Goal: Obtain resource: Download file/media

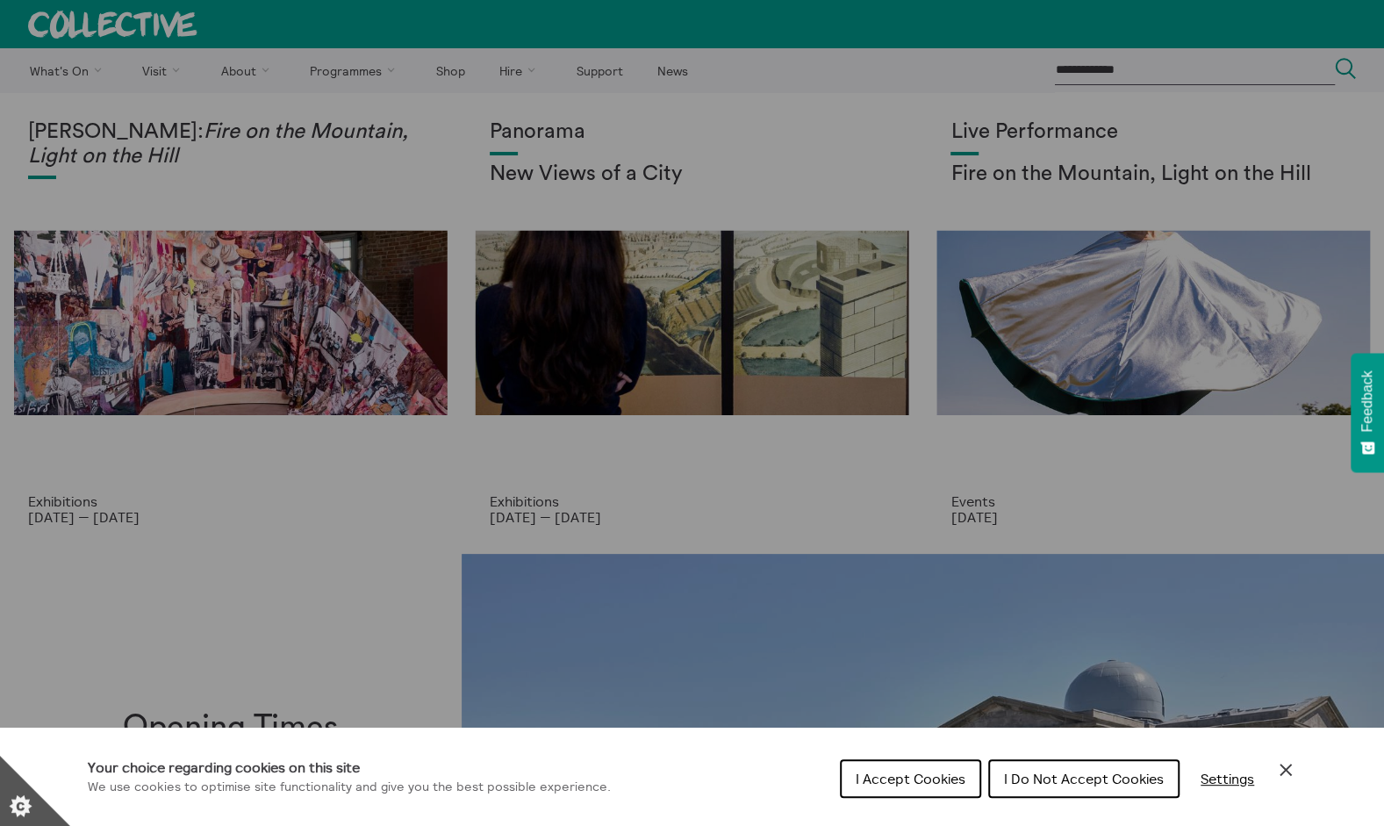
click at [1287, 779] on icon "Close Cookie Control" at bounding box center [1285, 769] width 21 height 21
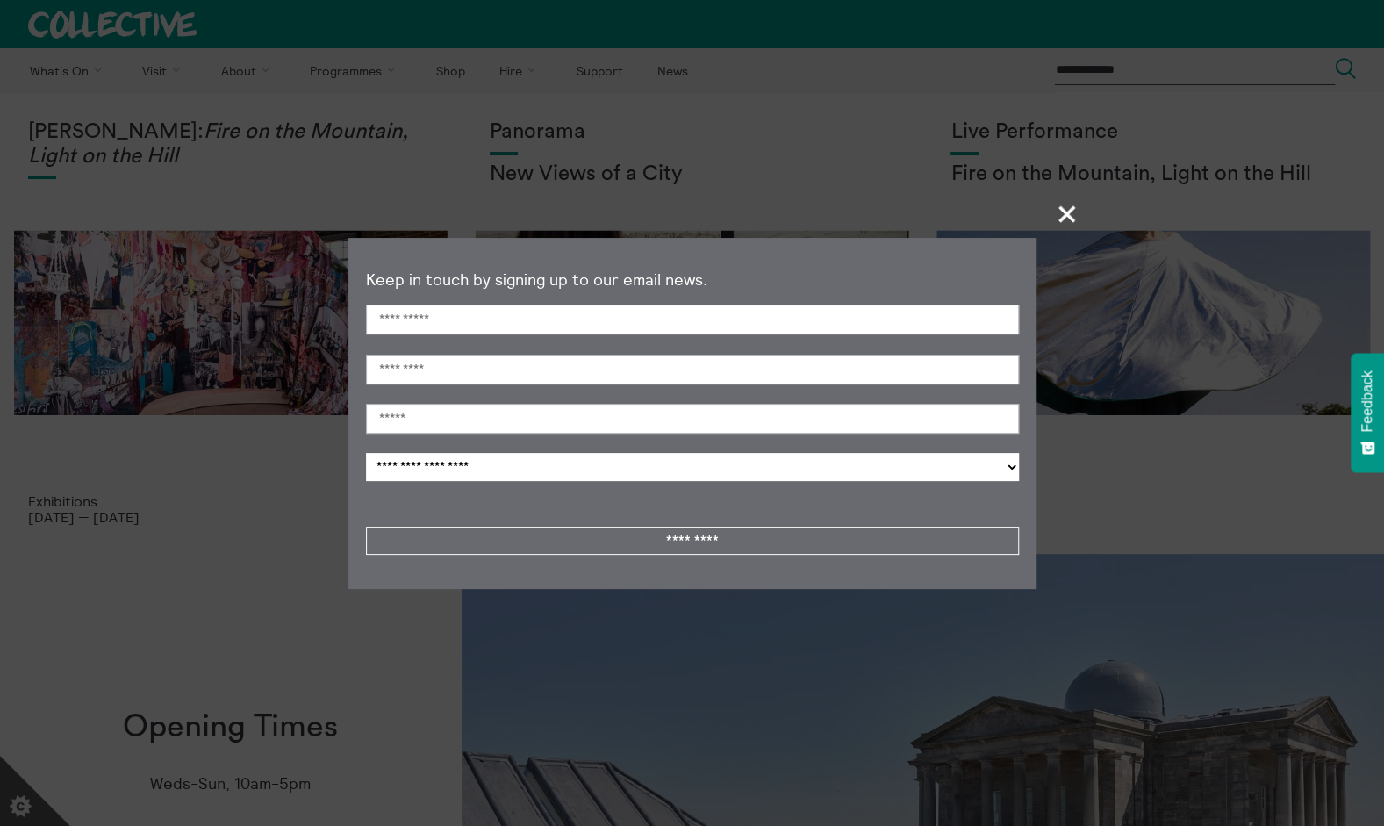
click at [1065, 211] on span "+" at bounding box center [1068, 214] width 52 height 52
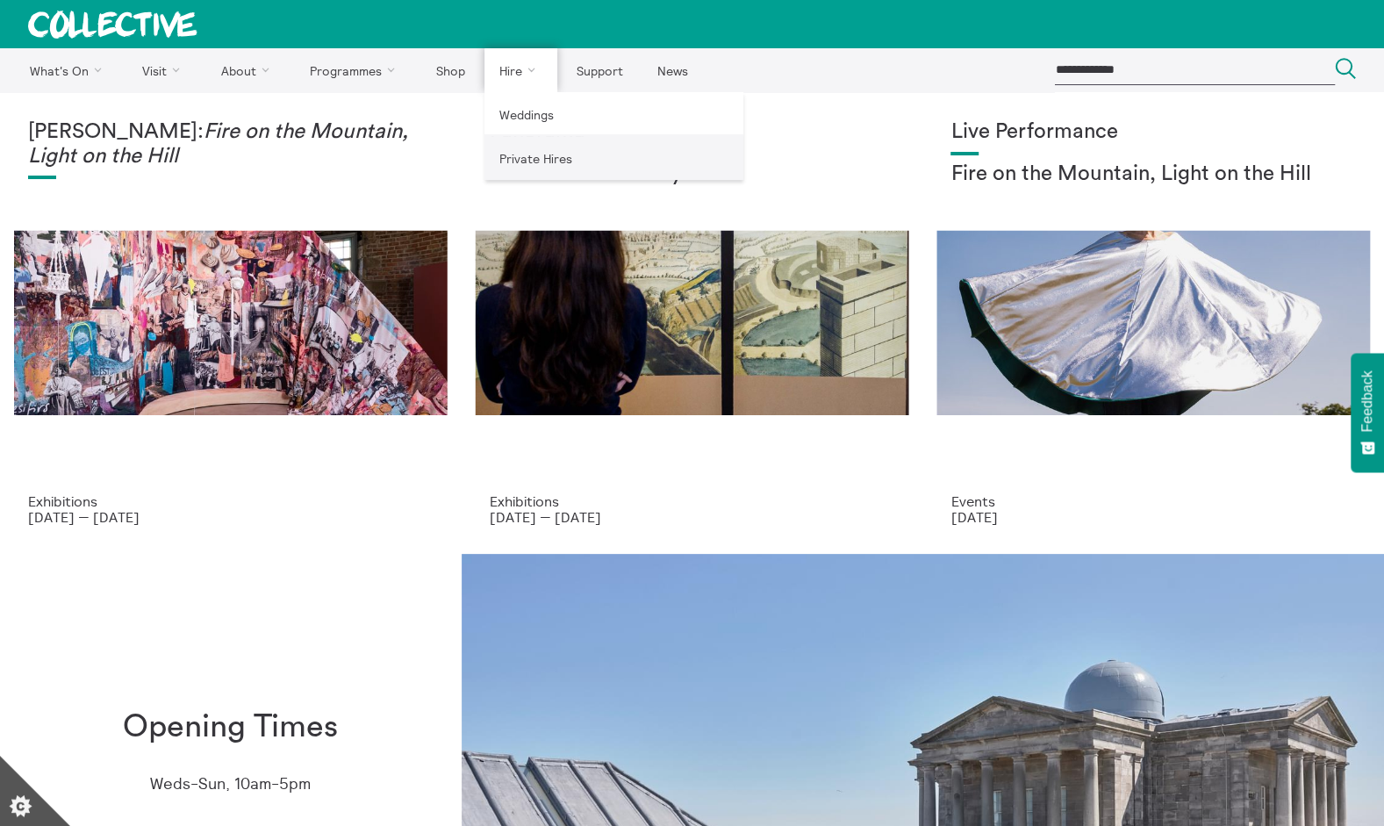
click at [510, 158] on link "Private Hires" at bounding box center [614, 158] width 259 height 44
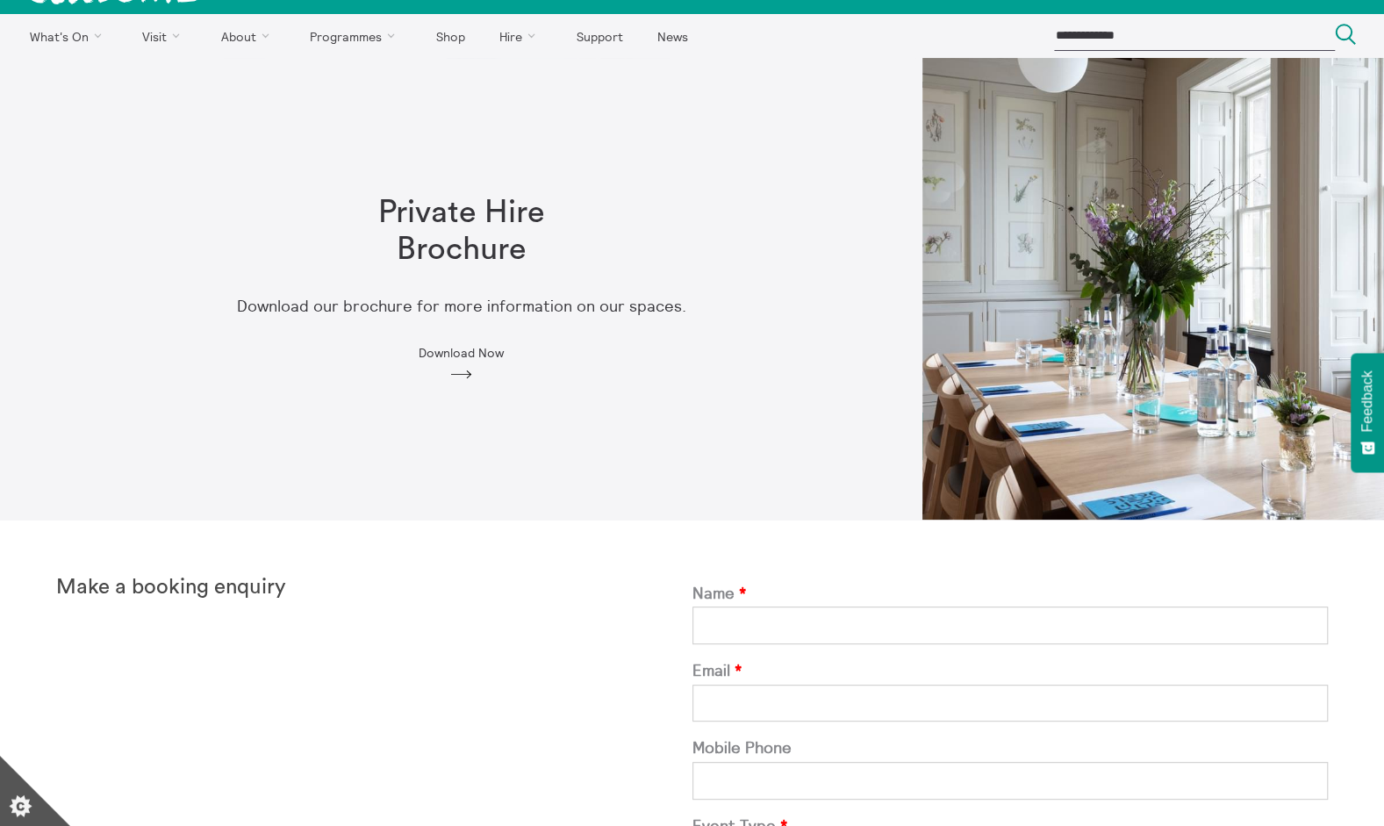
scroll to position [33, 0]
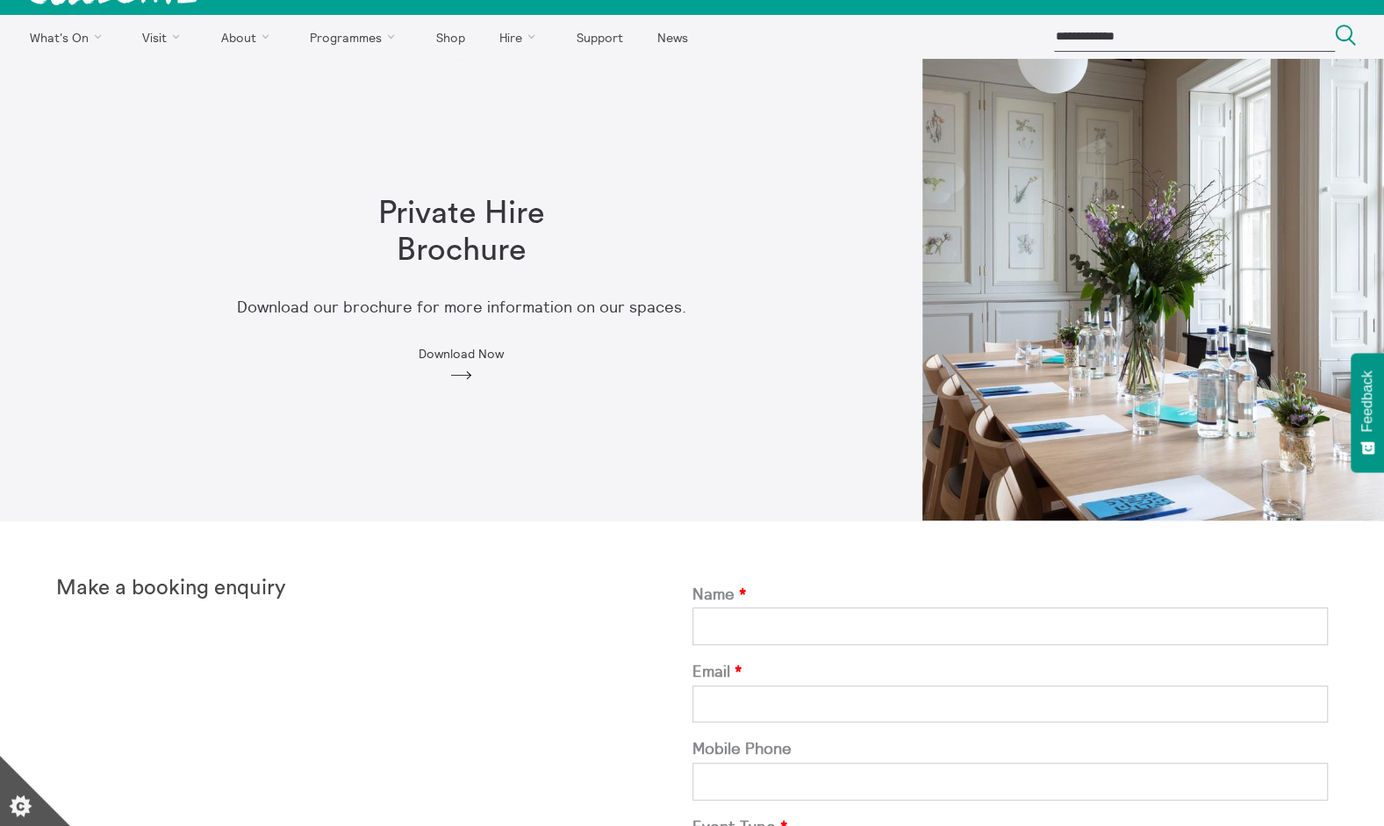
click at [452, 360] on span "Download Now" at bounding box center [461, 354] width 85 height 14
